Goal: Find specific page/section: Find specific page/section

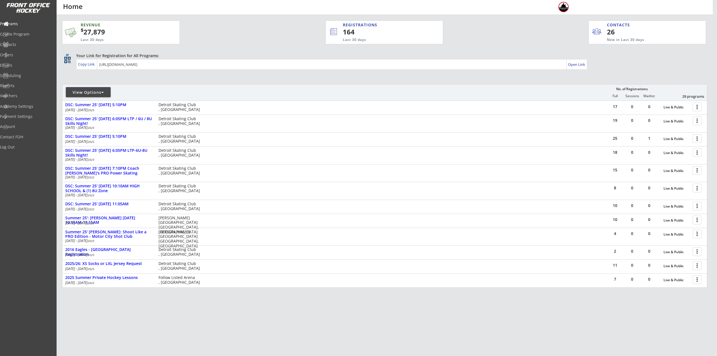
click at [106, 89] on div "View Options" at bounding box center [88, 92] width 45 height 10
select select ""Upcoming Programs""
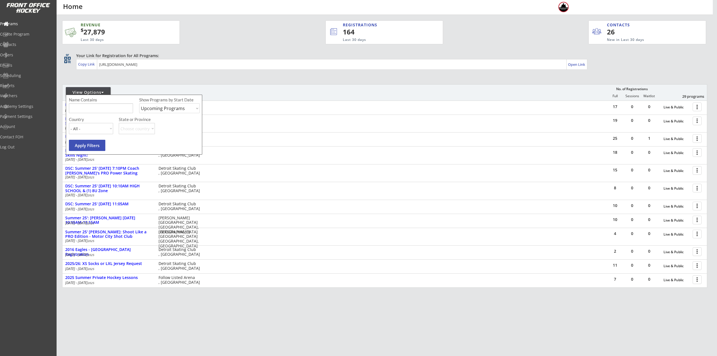
click at [109, 111] on input "input" at bounding box center [101, 108] width 64 height 10
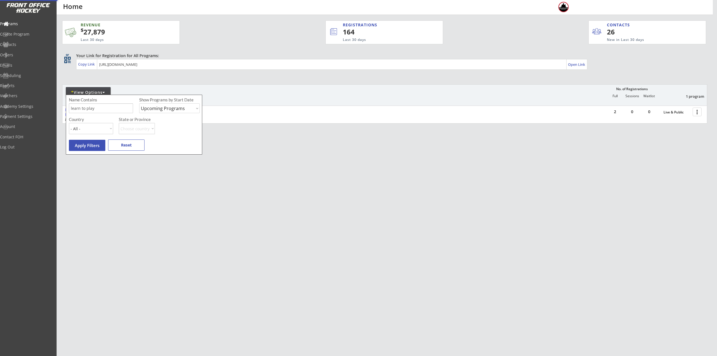
drag, startPoint x: 596, startPoint y: 175, endPoint x: 601, endPoint y: 170, distance: 7.4
click at [596, 175] on div "REVENUE $ 27,879 Last 30 days REGISTRATIONS 164 Last 30 days CONTACTS 26 New in…" at bounding box center [384, 98] width 645 height 167
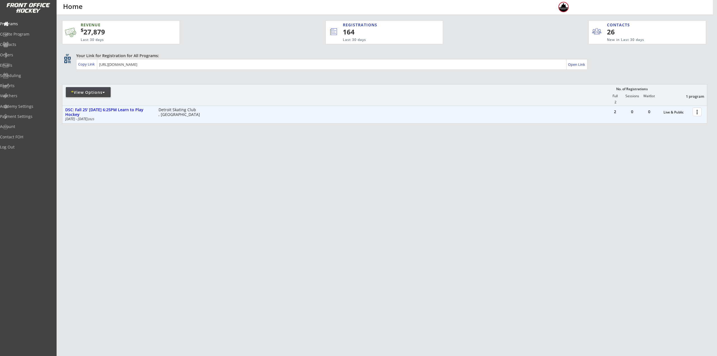
click at [694, 115] on div at bounding box center [698, 112] width 10 height 10
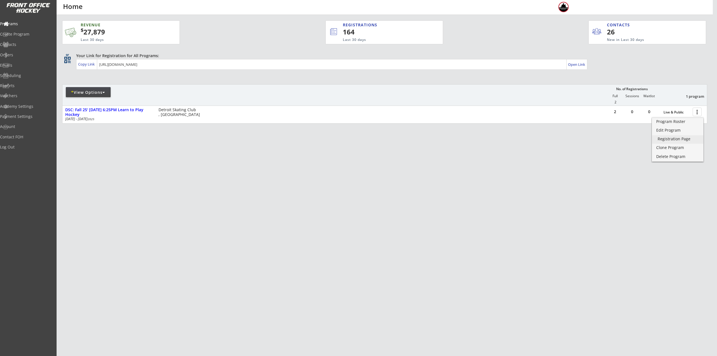
click at [671, 139] on div "Registration Page" at bounding box center [678, 139] width 40 height 4
click at [81, 94] on div "* View Options" at bounding box center [88, 93] width 45 height 6
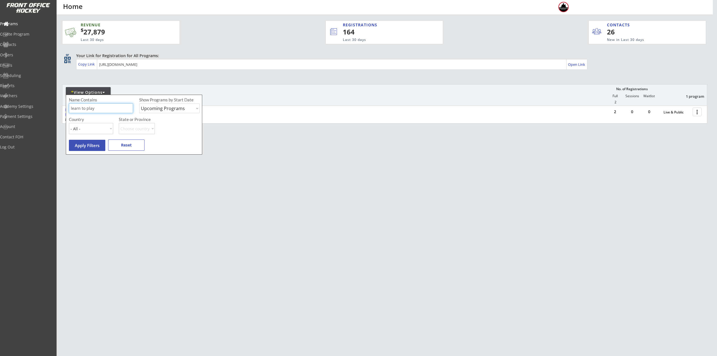
drag, startPoint x: 93, startPoint y: 108, endPoint x: 50, endPoint y: 109, distance: 42.6
click at [50, 109] on body "REVENUE $ 27,879 Last 30 days REGISTRATIONS 164 Last 30 days CONTACTS 26 New in…" at bounding box center [358, 178] width 717 height 356
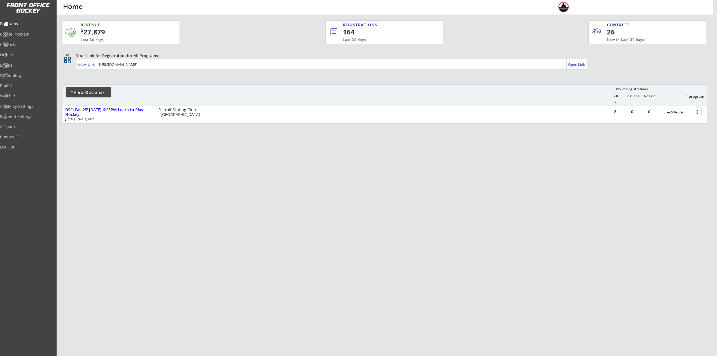
drag, startPoint x: 96, startPoint y: 94, endPoint x: 112, endPoint y: 101, distance: 17.2
click at [96, 94] on div "* View Options" at bounding box center [88, 93] width 45 height 6
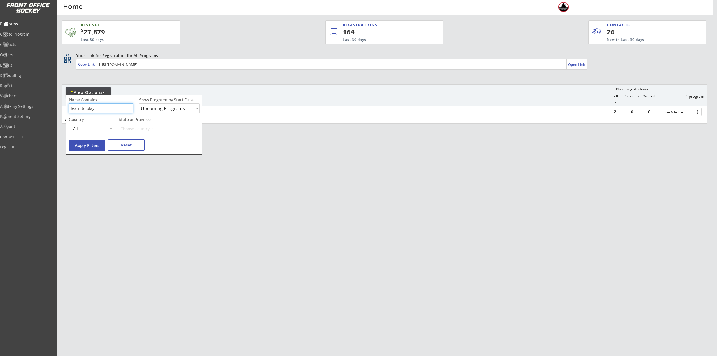
drag, startPoint x: 115, startPoint y: 108, endPoint x: 61, endPoint y: 109, distance: 54.1
click at [61, 109] on body "REVENUE $ 27,879 Last 30 days REGISTRATIONS 164 Last 30 days CONTACTS 26 New in…" at bounding box center [358, 178] width 717 height 356
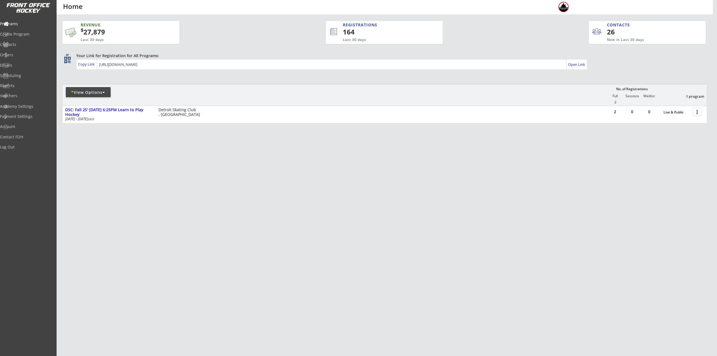
click at [96, 99] on div at bounding box center [128, 95] width 132 height 10
click at [103, 95] on div "* View Options" at bounding box center [88, 92] width 45 height 10
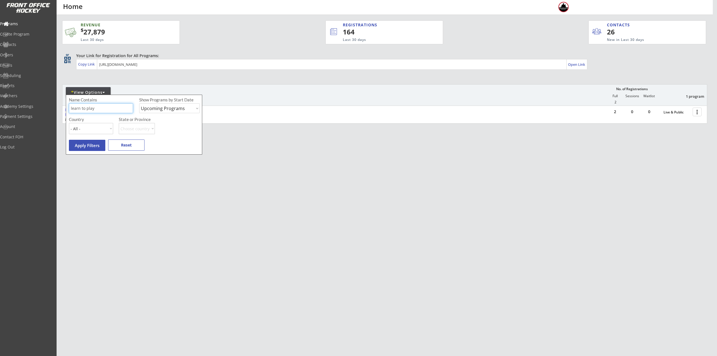
drag, startPoint x: 109, startPoint y: 107, endPoint x: 74, endPoint y: 107, distance: 35.0
click at [74, 107] on input "input" at bounding box center [101, 108] width 64 height 10
type input "l"
type input "6U"
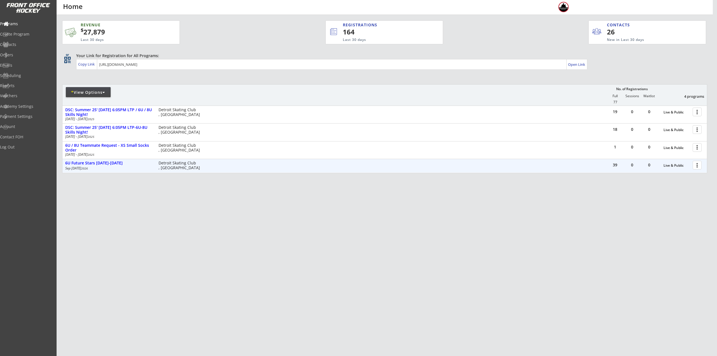
click at [692, 166] on div "more_vert" at bounding box center [698, 165] width 12 height 11
click at [697, 166] on div at bounding box center [698, 165] width 10 height 10
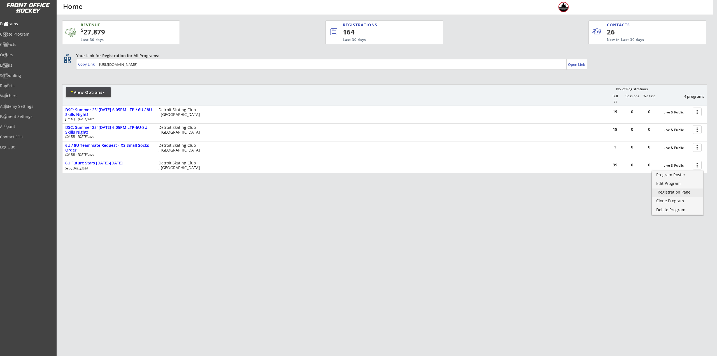
click at [687, 192] on div "Registration Page" at bounding box center [678, 192] width 40 height 4
